Goal: Find specific page/section: Find specific page/section

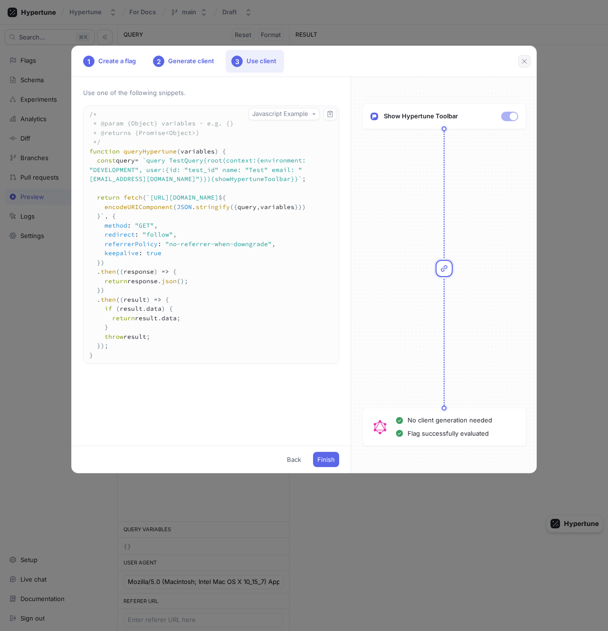
click at [524, 61] on icon "button" at bounding box center [524, 61] width 5 height 5
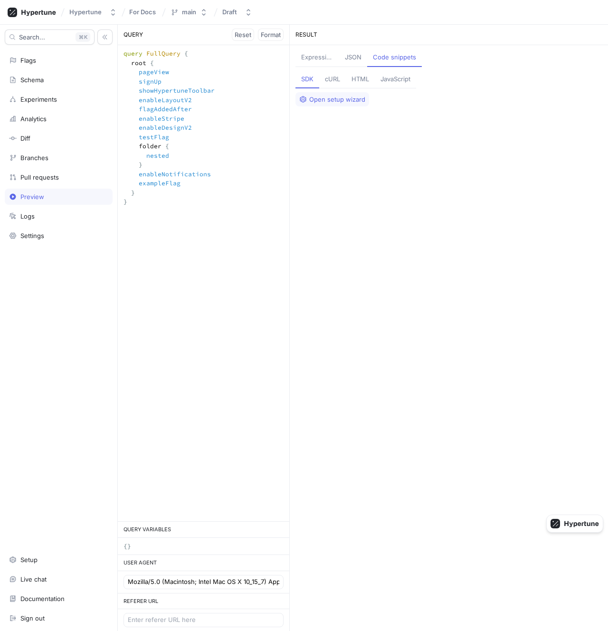
click at [506, 115] on div "Open setup wizard" at bounding box center [449, 361] width 307 height 539
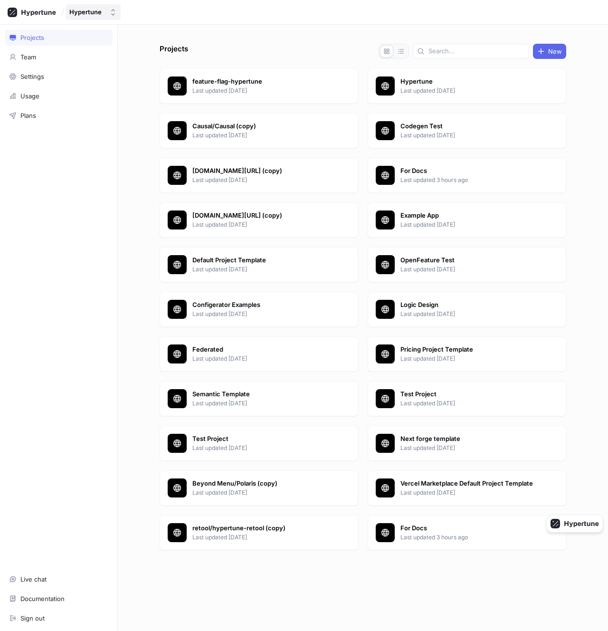
click at [93, 13] on div "Hypertune" at bounding box center [85, 12] width 32 height 8
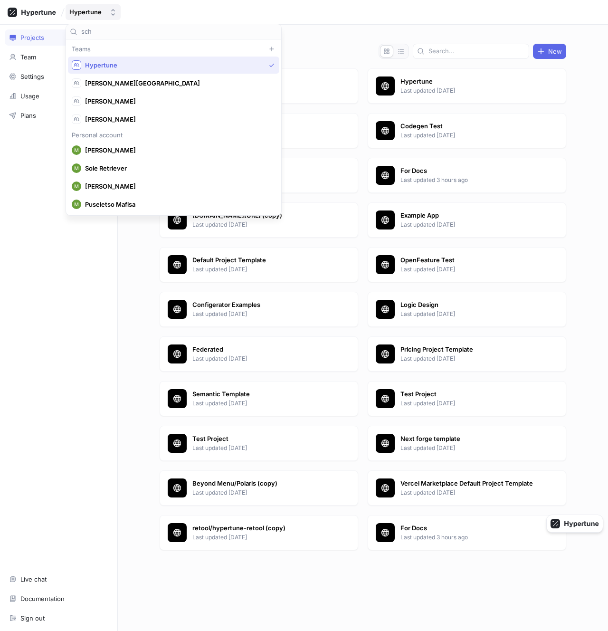
scroll to position [54, 0]
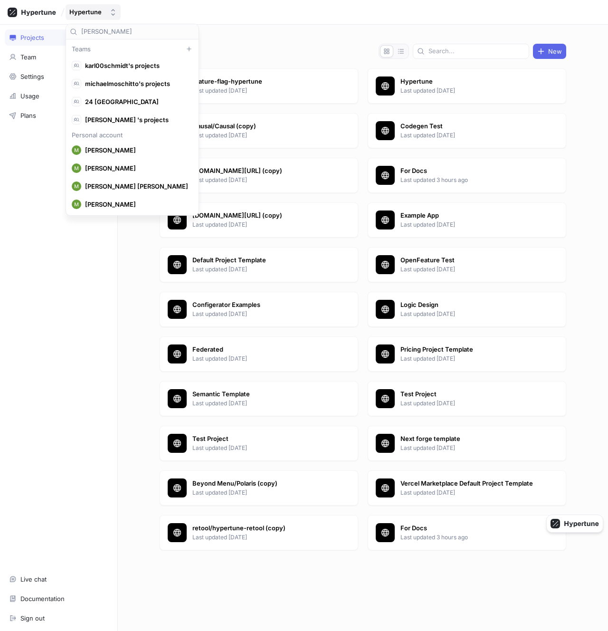
type input "[PERSON_NAME]"
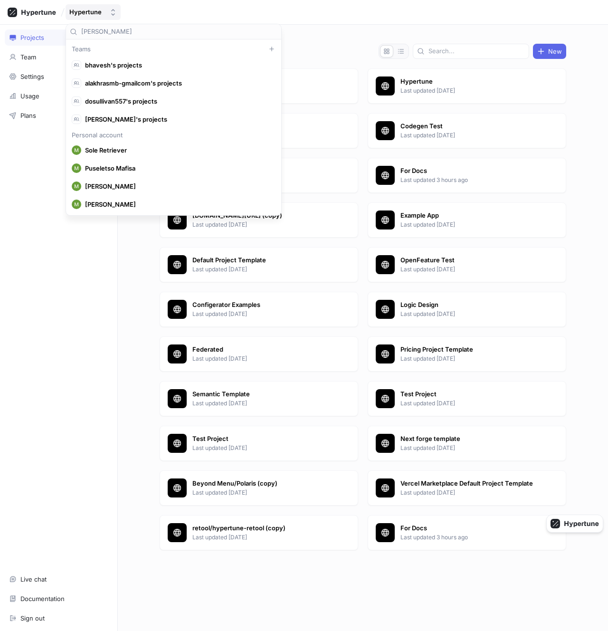
scroll to position [0, 0]
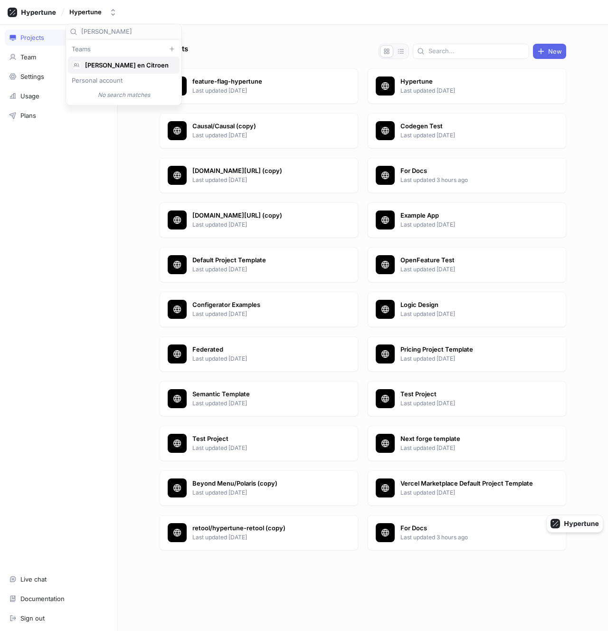
type input "[PERSON_NAME]"
click at [112, 66] on span "[PERSON_NAME] en Citroen" at bounding box center [128, 65] width 86 height 8
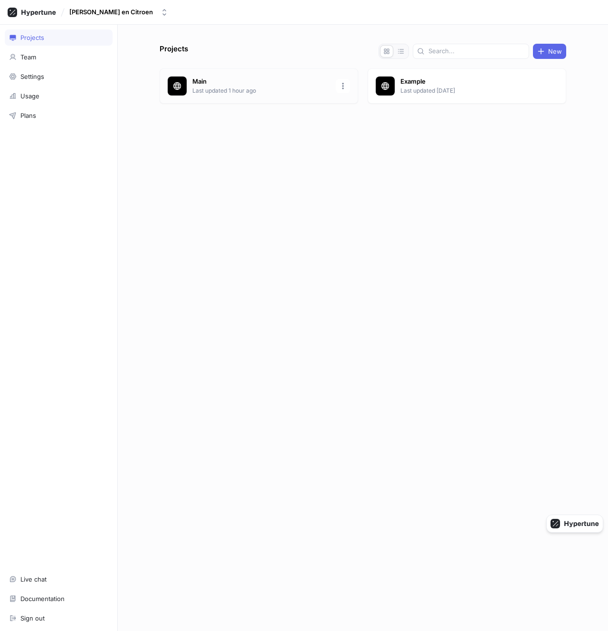
click at [233, 95] on div "Main Last updated 1 hour ago" at bounding box center [259, 85] width 199 height 35
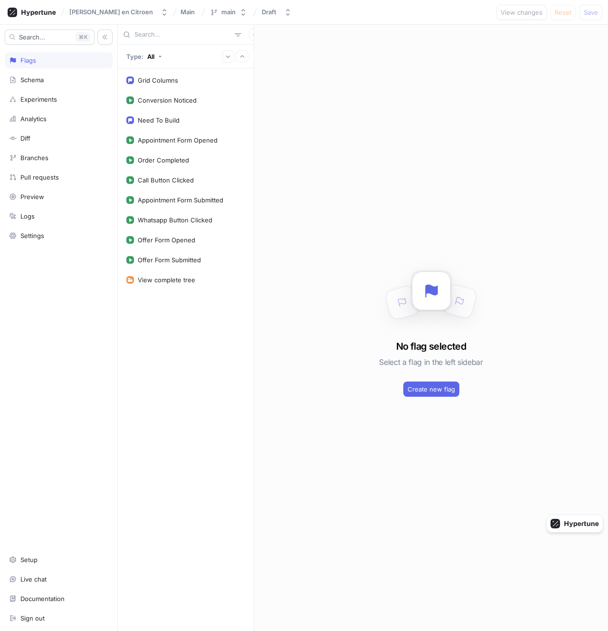
click at [181, 70] on div "Grid Columns Conversion Noticed Need To Build Appointment Form Opened Order Com…" at bounding box center [186, 349] width 136 height 563
click at [181, 80] on div "Grid Columns" at bounding box center [185, 81] width 119 height 8
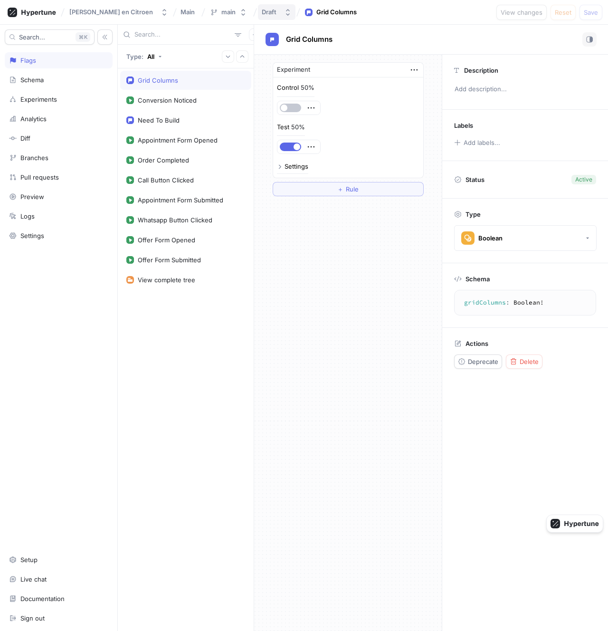
click at [265, 16] on button "Draft" at bounding box center [277, 12] width 38 height 16
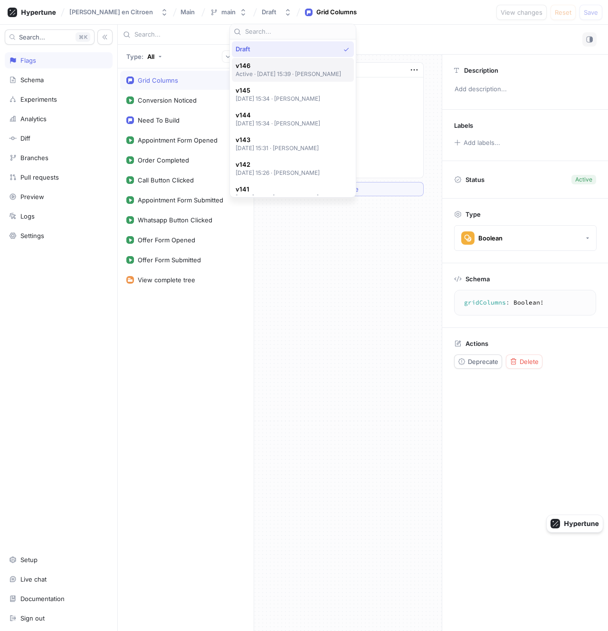
click at [267, 71] on p "Active ‧ [DATE] 15:39 ‧ [PERSON_NAME]" at bounding box center [289, 74] width 106 height 8
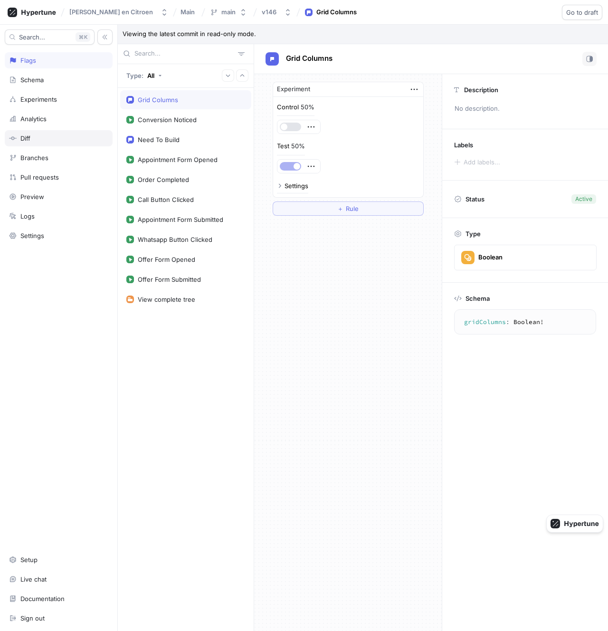
click at [80, 140] on div "Diff" at bounding box center [58, 138] width 99 height 8
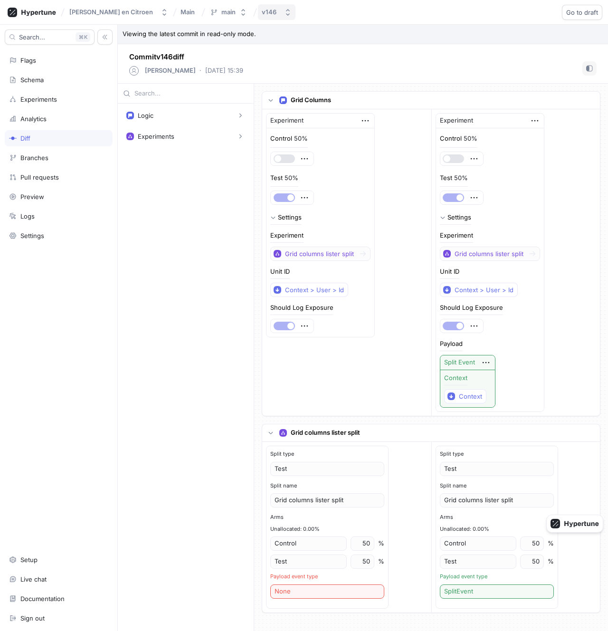
click at [258, 17] on button "v146" at bounding box center [277, 12] width 38 height 16
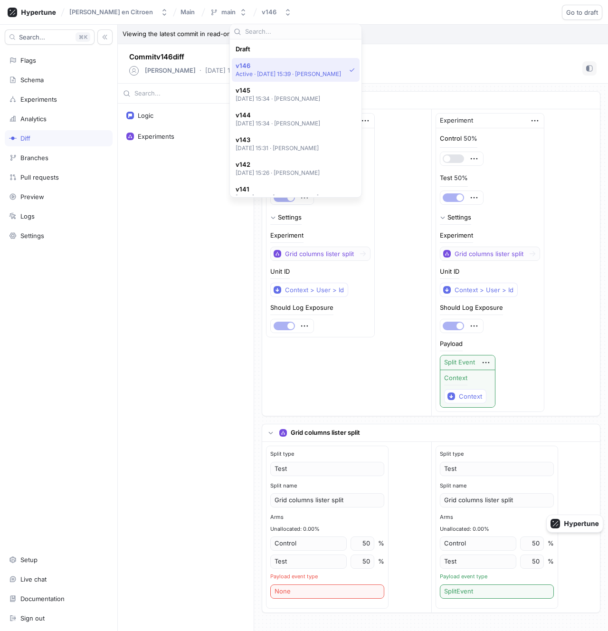
scroll to position [17, 0]
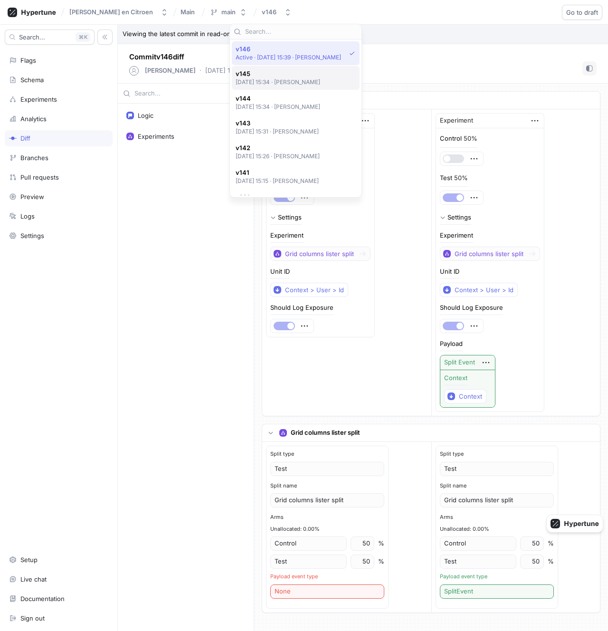
click at [263, 76] on span "v145" at bounding box center [278, 74] width 85 height 8
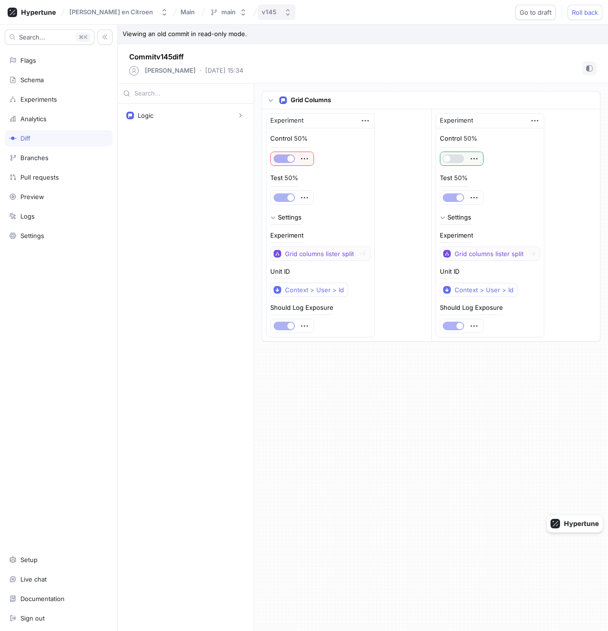
click at [284, 11] on icon "button" at bounding box center [288, 13] width 8 height 8
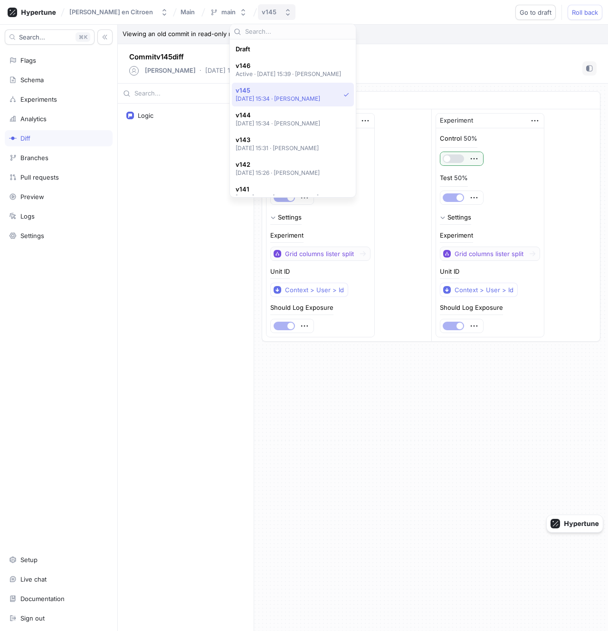
scroll to position [41, 0]
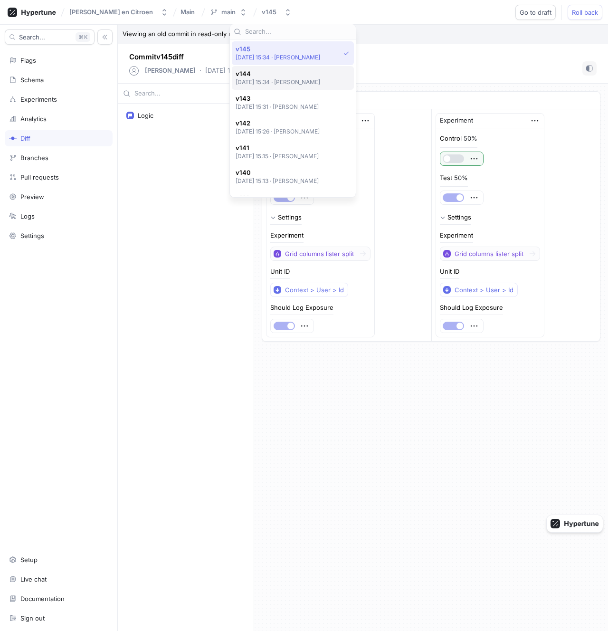
click at [257, 74] on span "v144" at bounding box center [278, 74] width 85 height 8
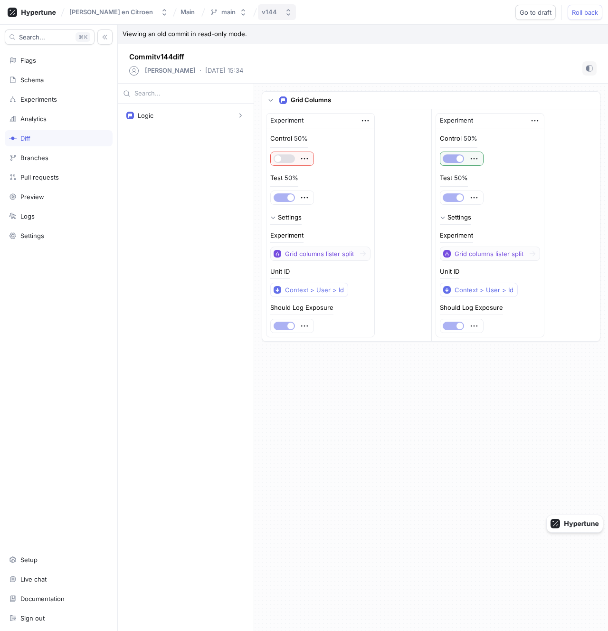
click at [262, 15] on div "v144" at bounding box center [269, 12] width 15 height 8
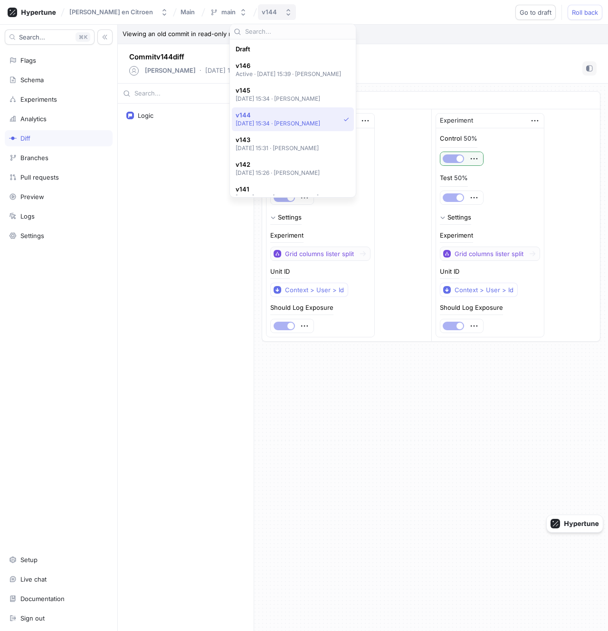
scroll to position [66, 0]
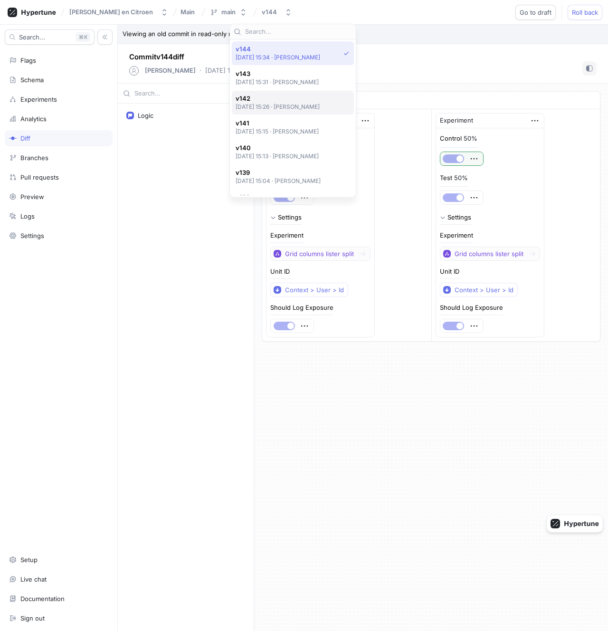
click at [249, 95] on span "v142" at bounding box center [278, 99] width 85 height 8
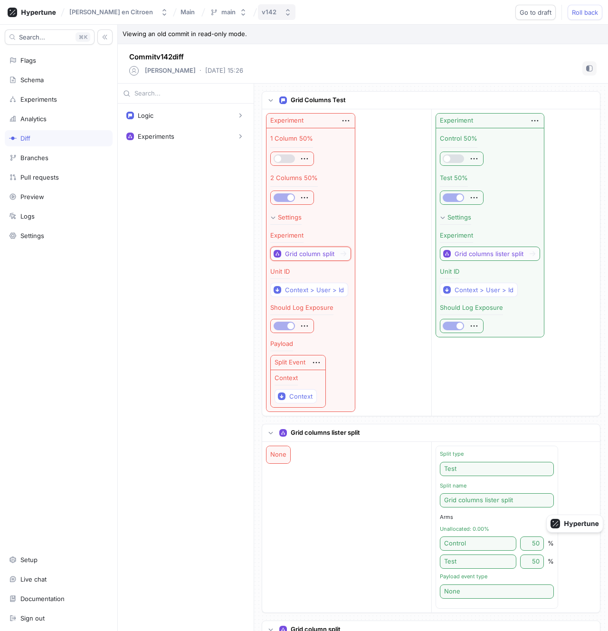
click at [262, 14] on div "v142" at bounding box center [271, 12] width 19 height 8
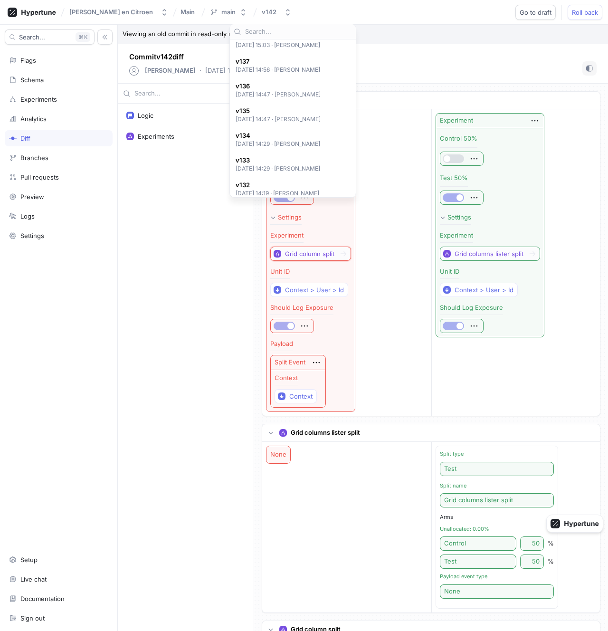
scroll to position [242, 0]
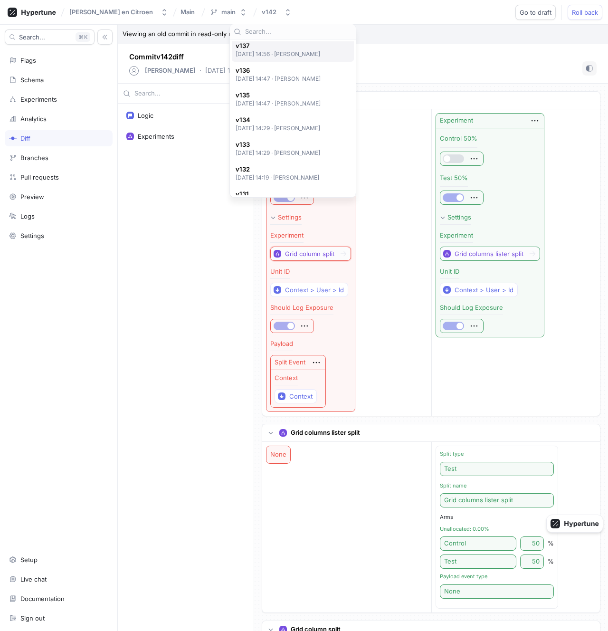
click at [301, 55] on p "[DATE] 14:56 ‧ [PERSON_NAME]" at bounding box center [278, 54] width 85 height 8
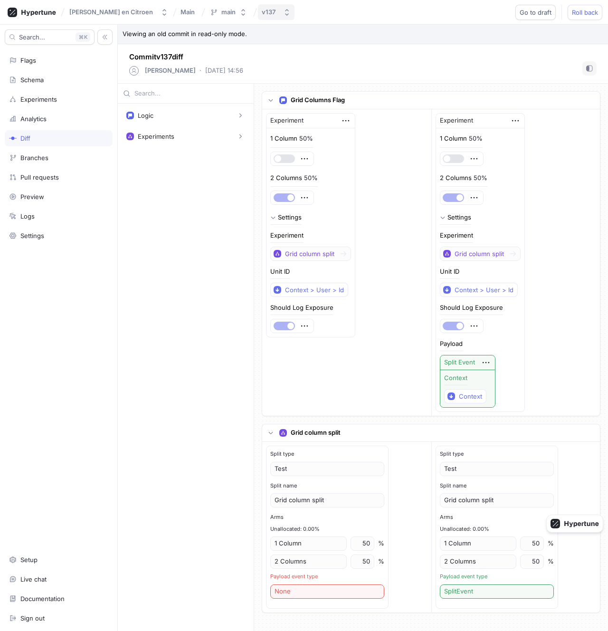
click at [258, 16] on button "v137" at bounding box center [276, 12] width 37 height 16
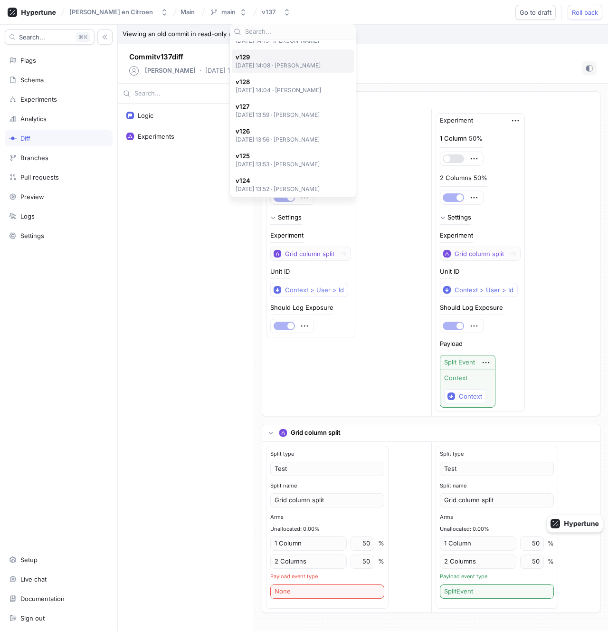
scroll to position [428, 0]
click at [296, 64] on p "[DATE] 14:08 ‧ [PERSON_NAME]" at bounding box center [279, 66] width 86 height 8
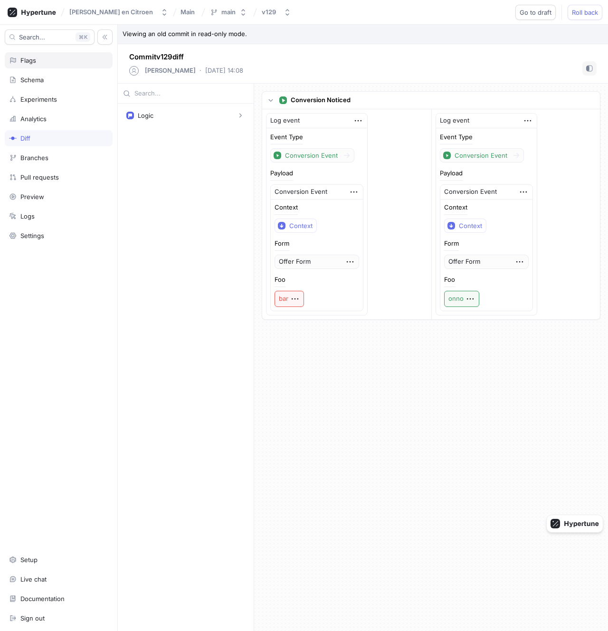
click at [64, 55] on div "Flags" at bounding box center [59, 60] width 108 height 16
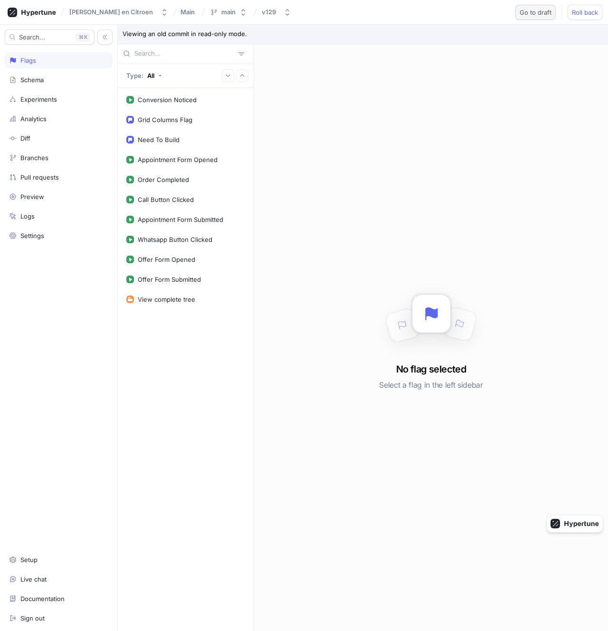
click at [541, 14] on span "Go to draft" at bounding box center [536, 13] width 32 height 6
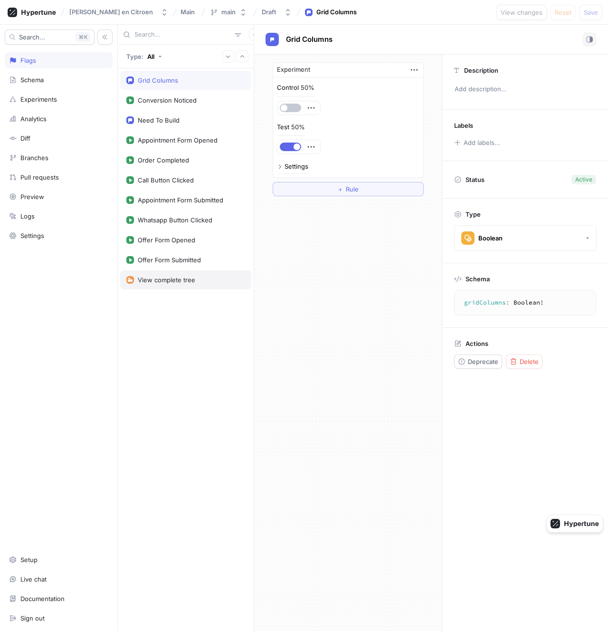
click at [178, 275] on div "View complete tree" at bounding box center [185, 279] width 131 height 19
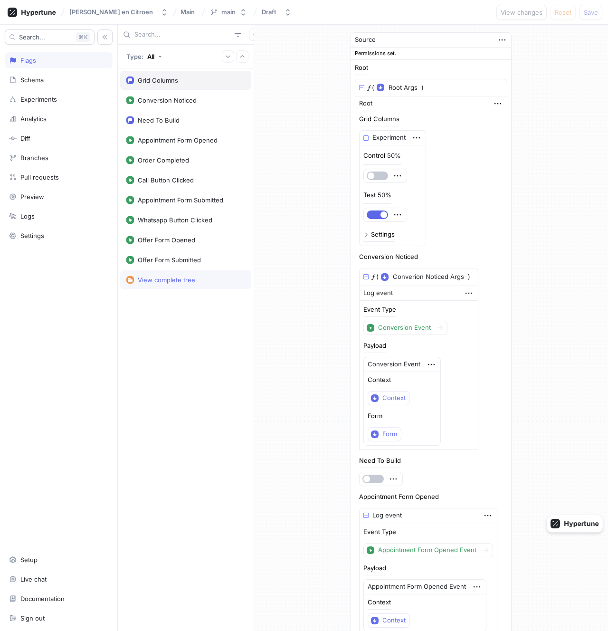
click at [171, 81] on div "Grid Columns" at bounding box center [158, 81] width 40 height 8
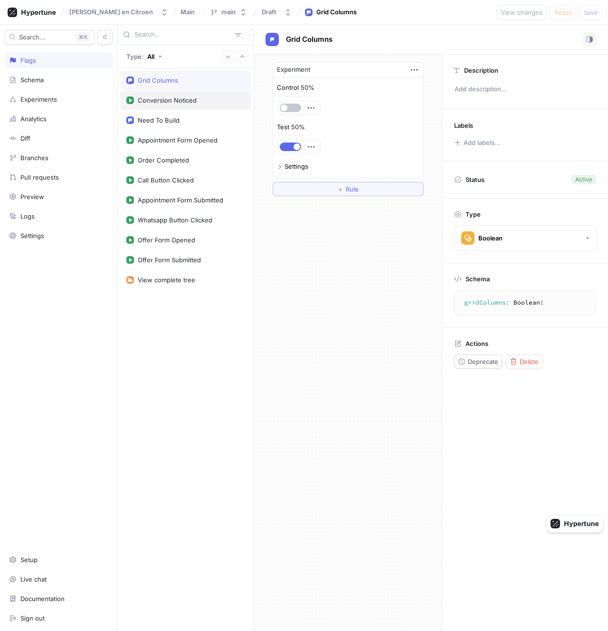
click at [176, 95] on div "Conversion Noticed" at bounding box center [185, 100] width 131 height 19
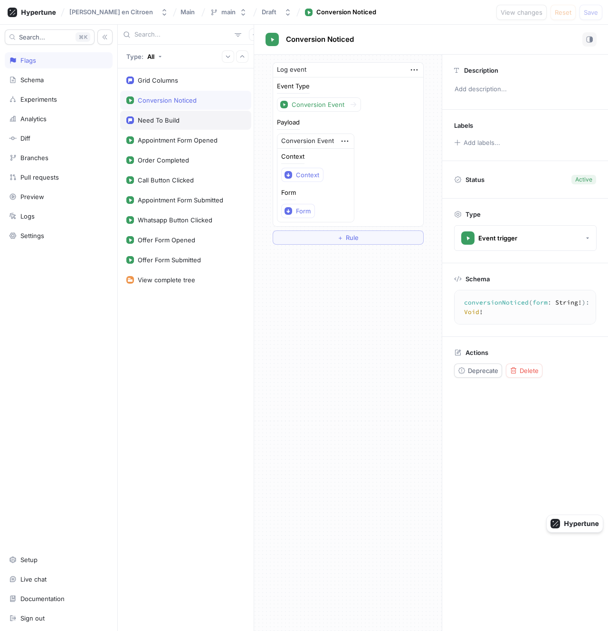
click at [165, 125] on div "Need To Build" at bounding box center [185, 120] width 131 height 19
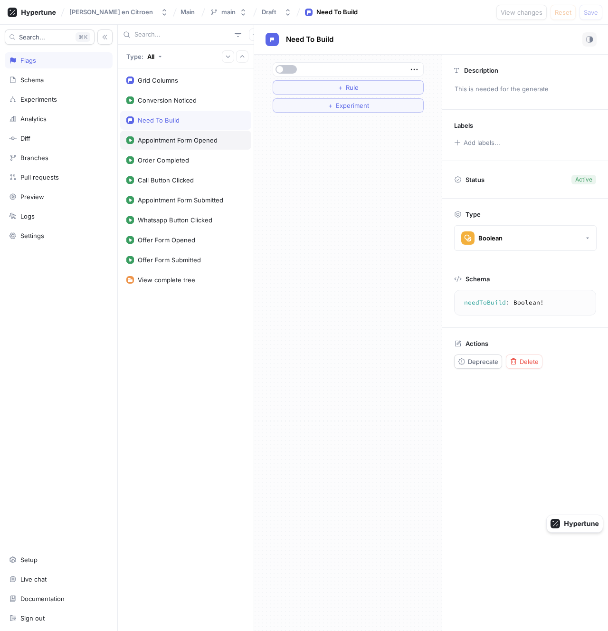
click at [174, 142] on div "Appointment Form Opened" at bounding box center [178, 140] width 80 height 8
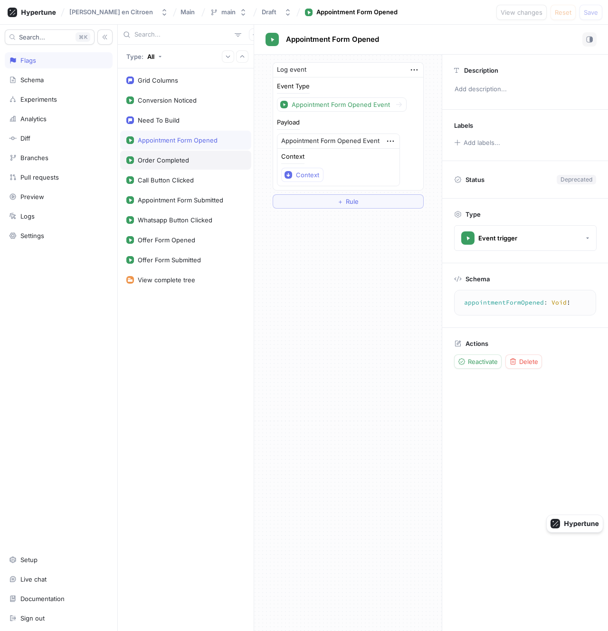
click at [181, 157] on div "Order Completed" at bounding box center [163, 160] width 51 height 8
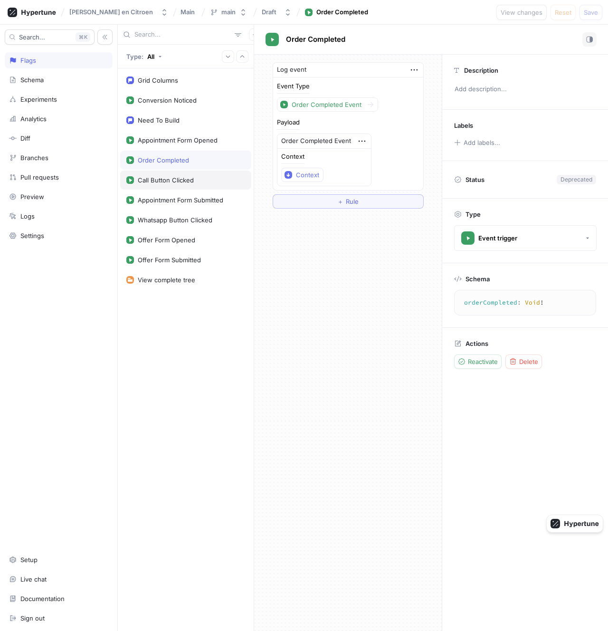
click at [186, 177] on div "Call Button Clicked" at bounding box center [166, 180] width 56 height 8
click at [190, 200] on div "Appointment Form Submitted" at bounding box center [181, 200] width 86 height 8
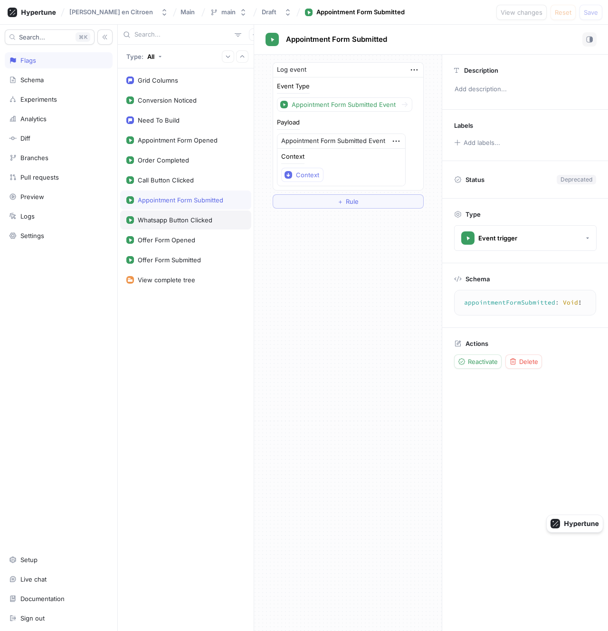
click at [193, 217] on div "Whatsapp Button Clicked" at bounding box center [175, 220] width 75 height 8
click at [194, 236] on div "Offer Form Opened" at bounding box center [185, 240] width 119 height 8
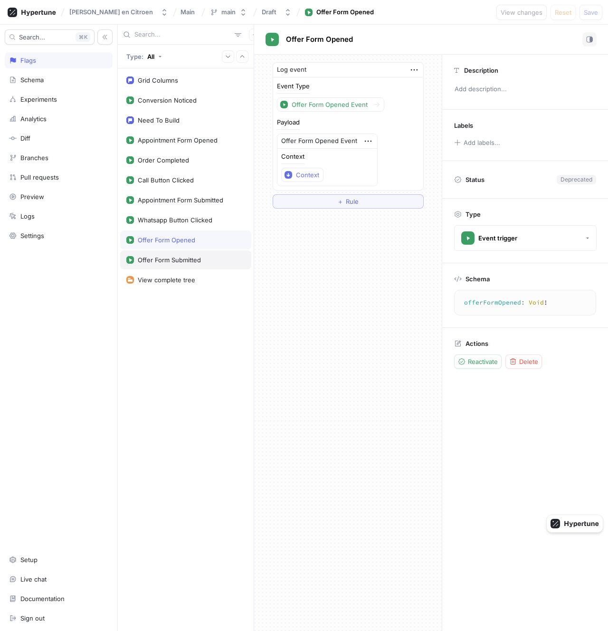
click at [193, 255] on div "Offer Form Submitted" at bounding box center [185, 259] width 131 height 19
click at [191, 124] on div "Need To Build" at bounding box center [185, 120] width 131 height 19
type textarea "needToBuild: Boolean!"
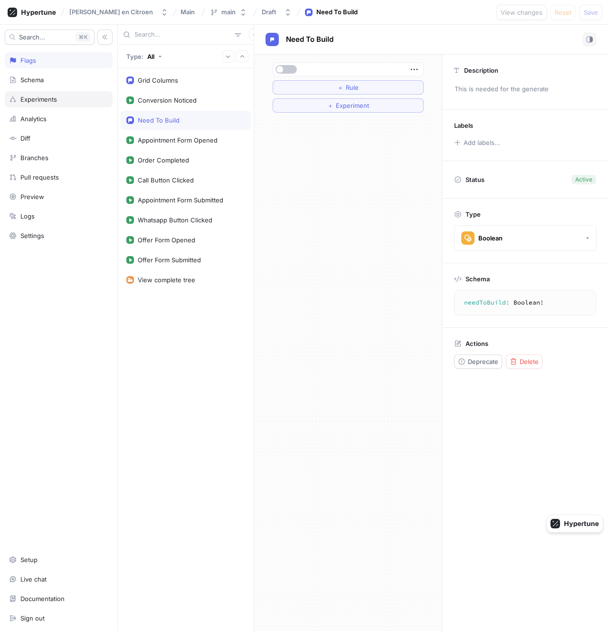
click at [81, 98] on div "Experiments" at bounding box center [58, 100] width 99 height 8
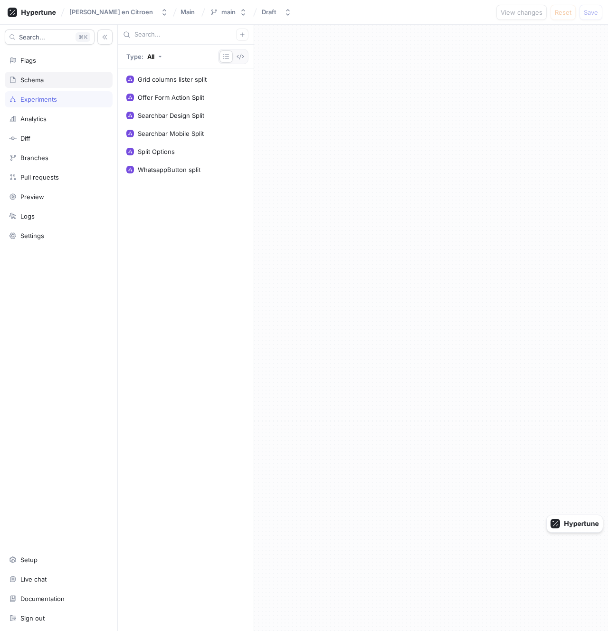
click at [78, 82] on div "Schema" at bounding box center [58, 80] width 99 height 8
